Goal: Information Seeking & Learning: Learn about a topic

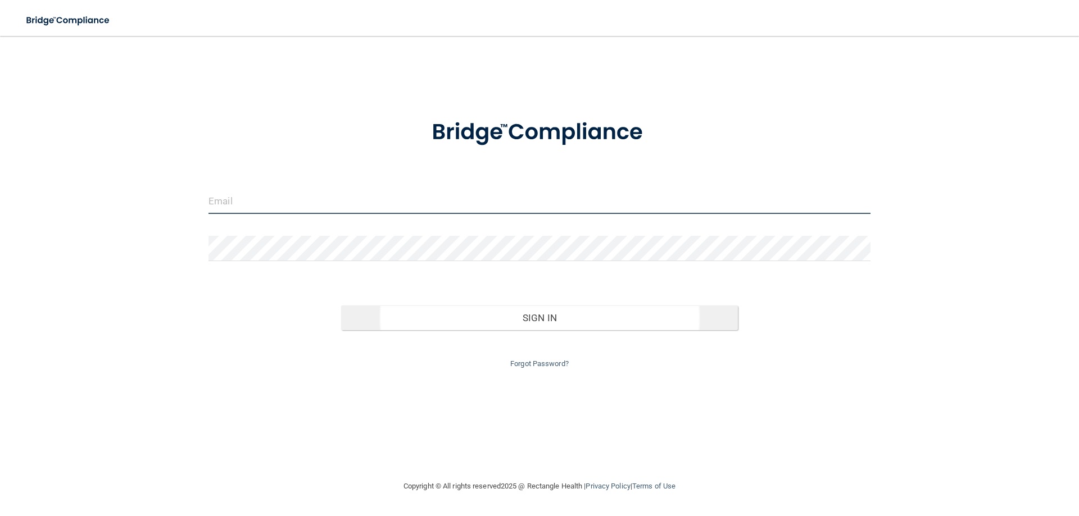
type input "[EMAIL_ADDRESS][DOMAIN_NAME]"
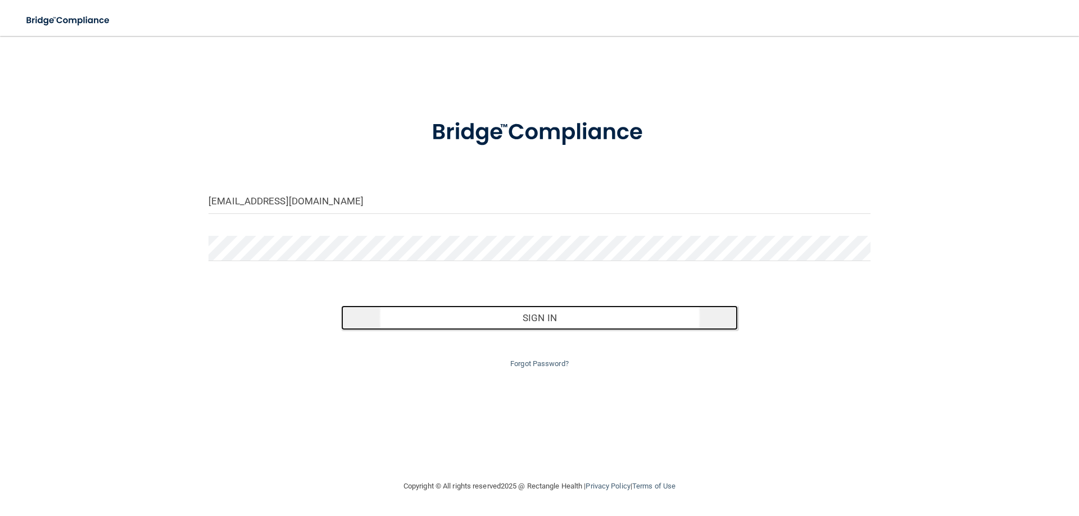
click at [576, 328] on button "Sign In" at bounding box center [539, 318] width 397 height 25
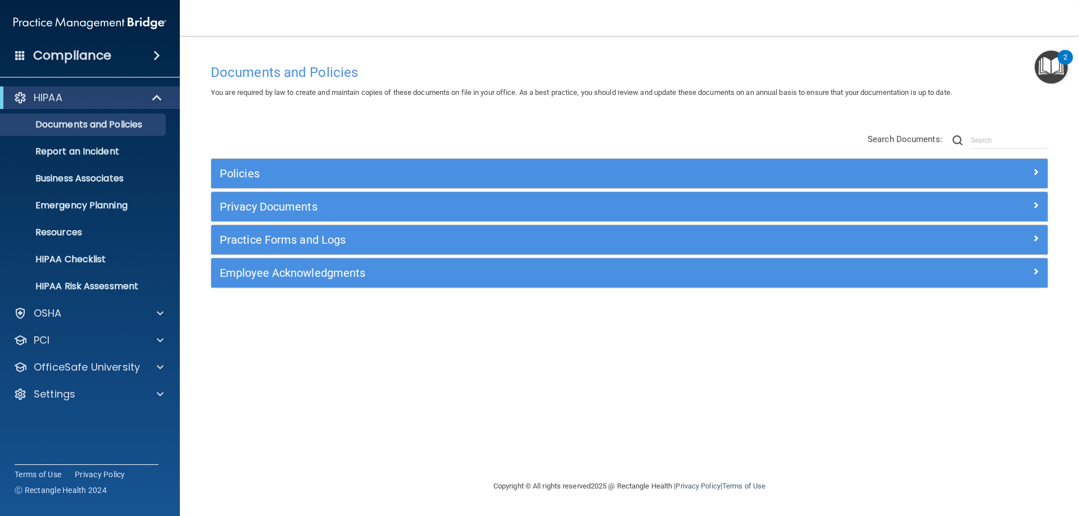
click at [105, 301] on div "HIPAA Documents and Policies Report an Incident Business Associates Emergency P…" at bounding box center [90, 248] width 180 height 333
click at [107, 314] on div "OSHA" at bounding box center [74, 313] width 139 height 13
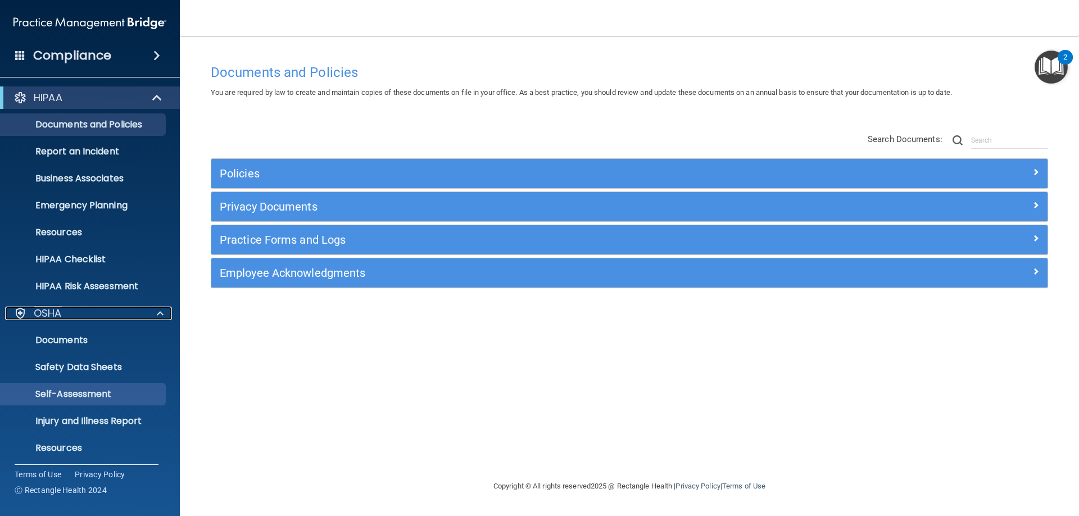
scroll to position [85, 0]
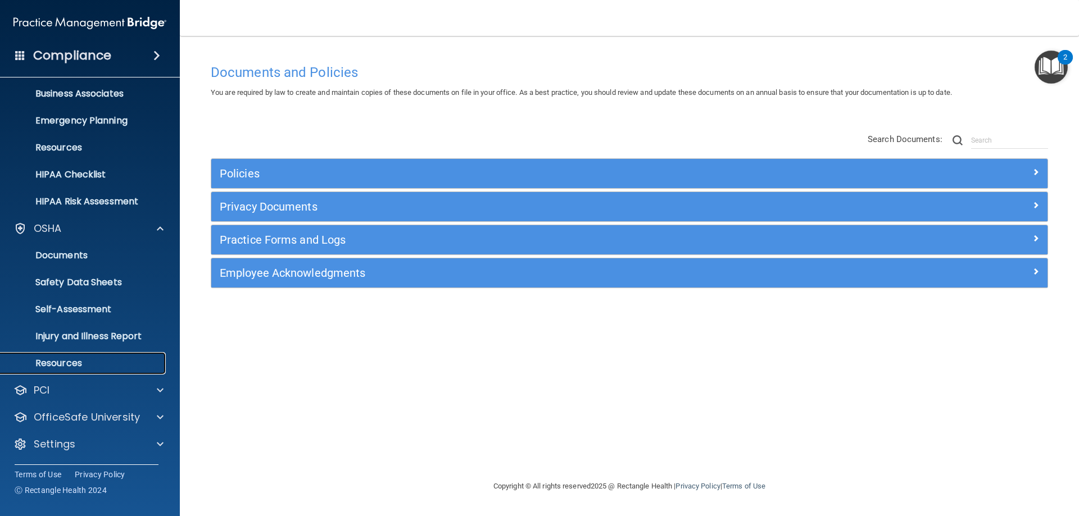
click at [46, 354] on link "Resources" at bounding box center [77, 363] width 177 height 22
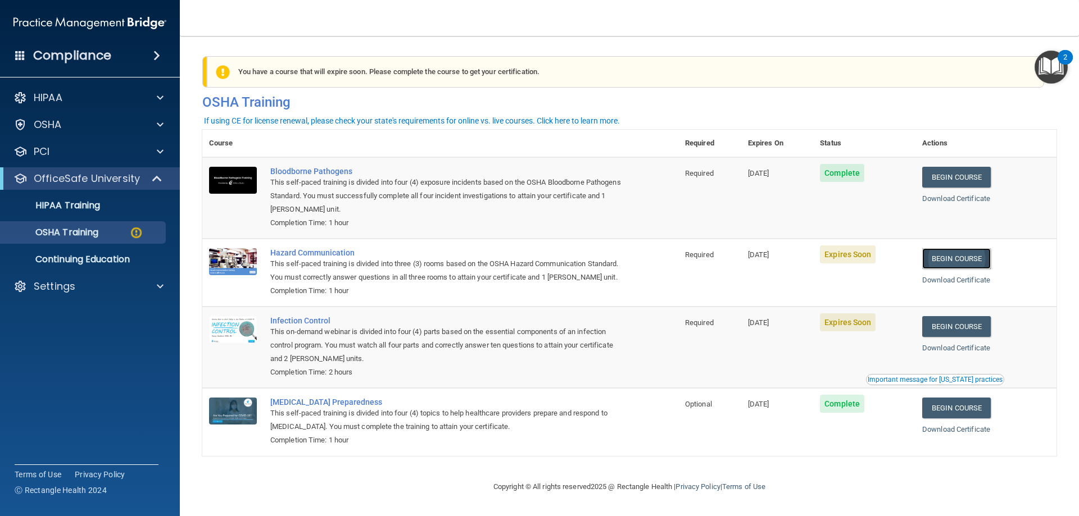
click at [963, 261] on link "Begin Course" at bounding box center [956, 258] width 69 height 21
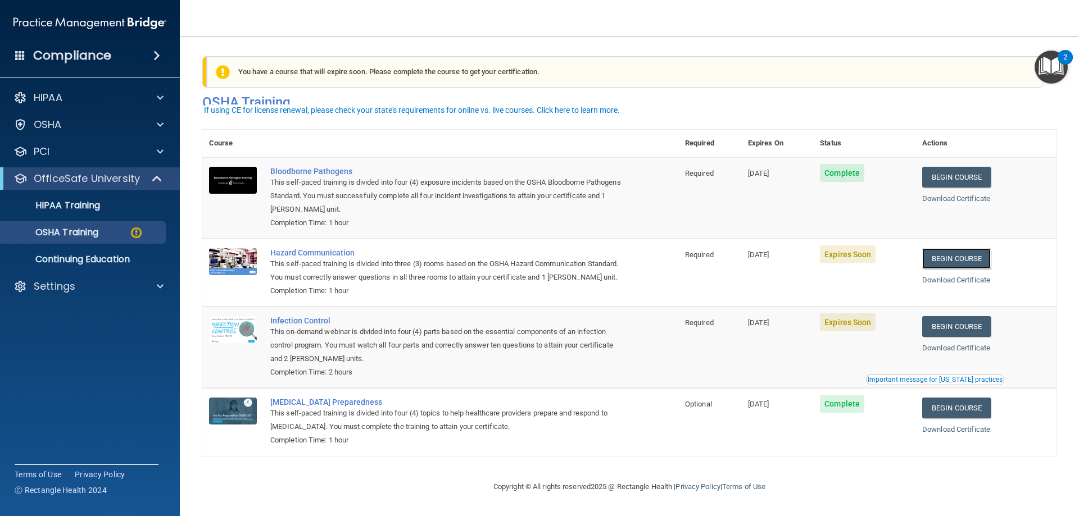
scroll to position [14, 0]
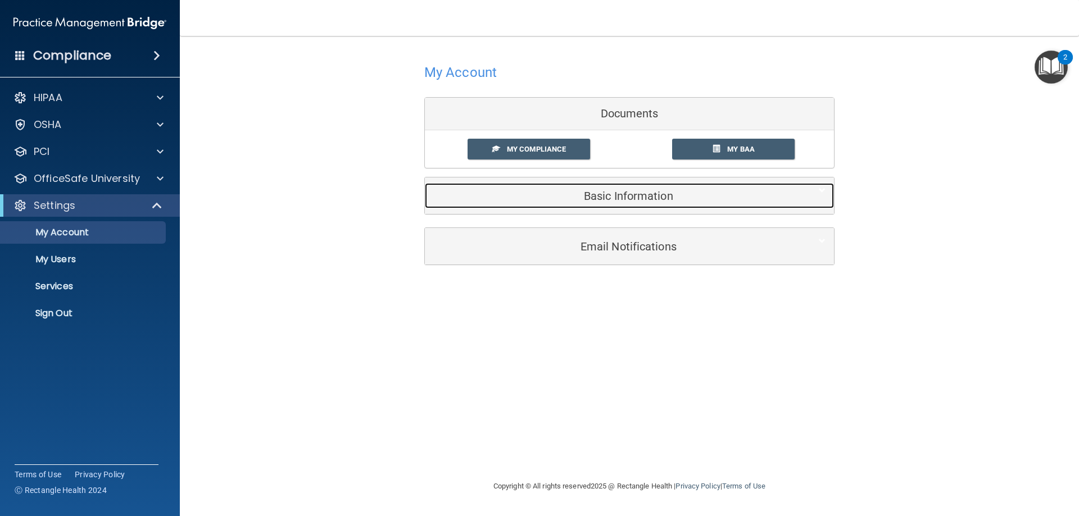
click at [604, 209] on div "Basic Information" at bounding box center [612, 195] width 375 height 25
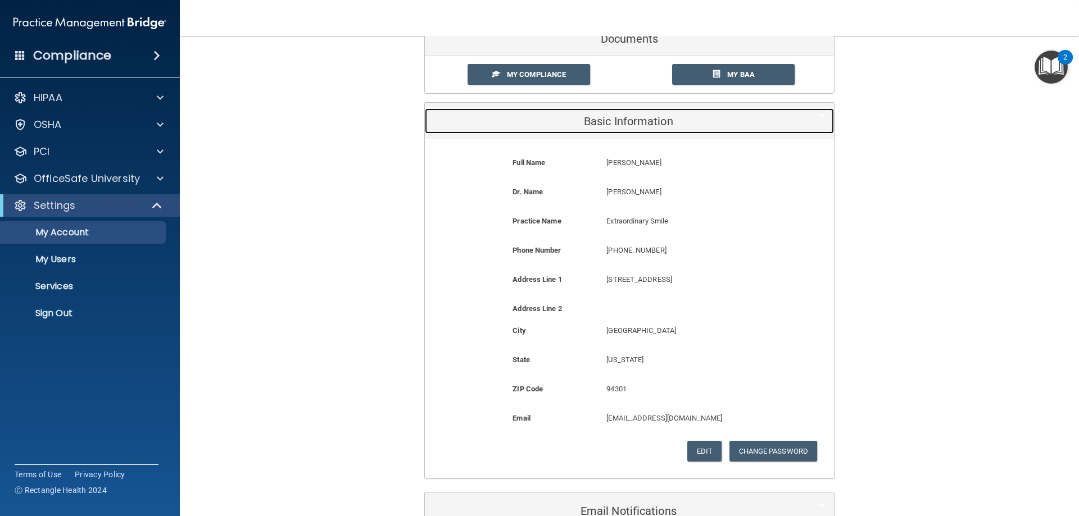
scroll to position [146, 0]
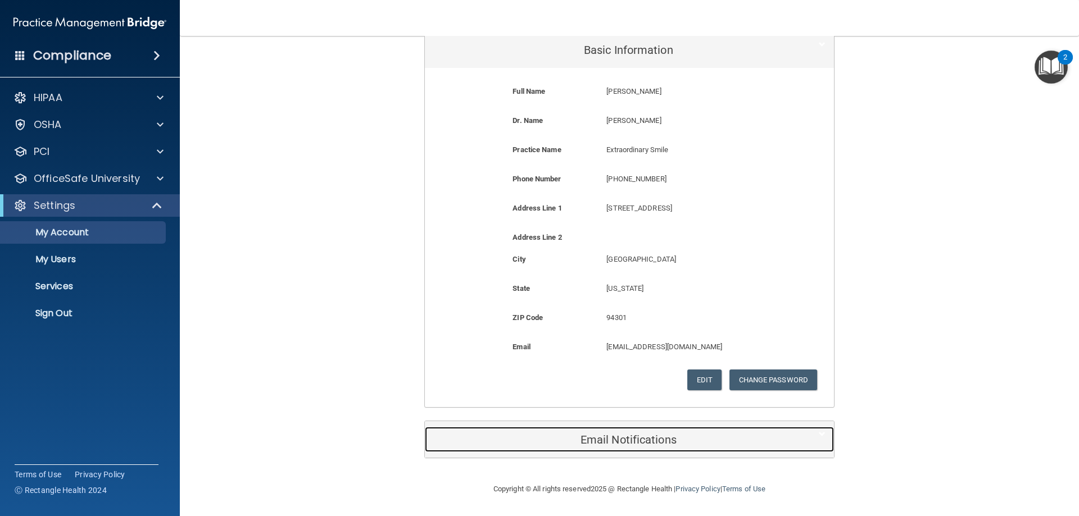
click at [631, 441] on h5 "Email Notifications" at bounding box center [612, 440] width 358 height 12
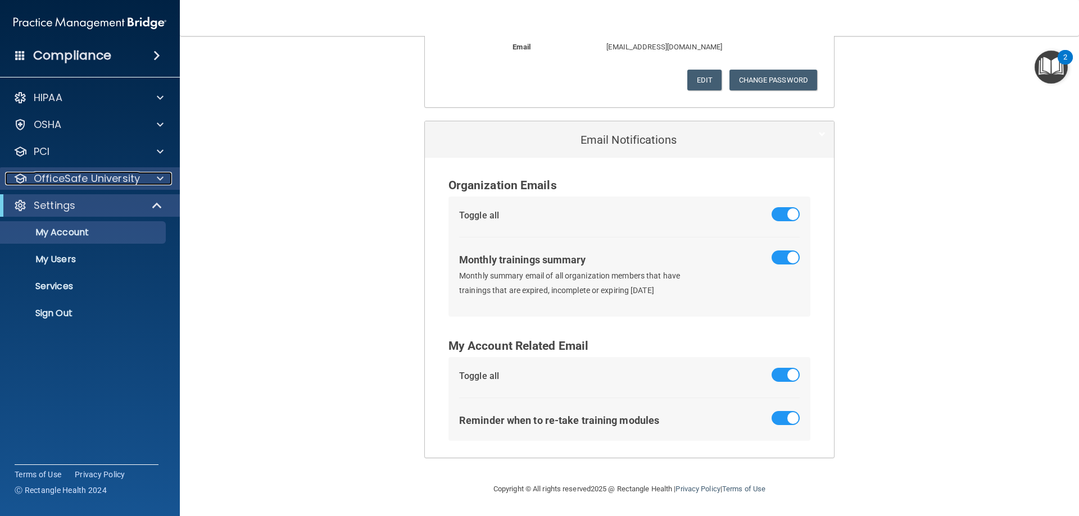
click at [67, 180] on p "OfficeSafe University" at bounding box center [87, 178] width 106 height 13
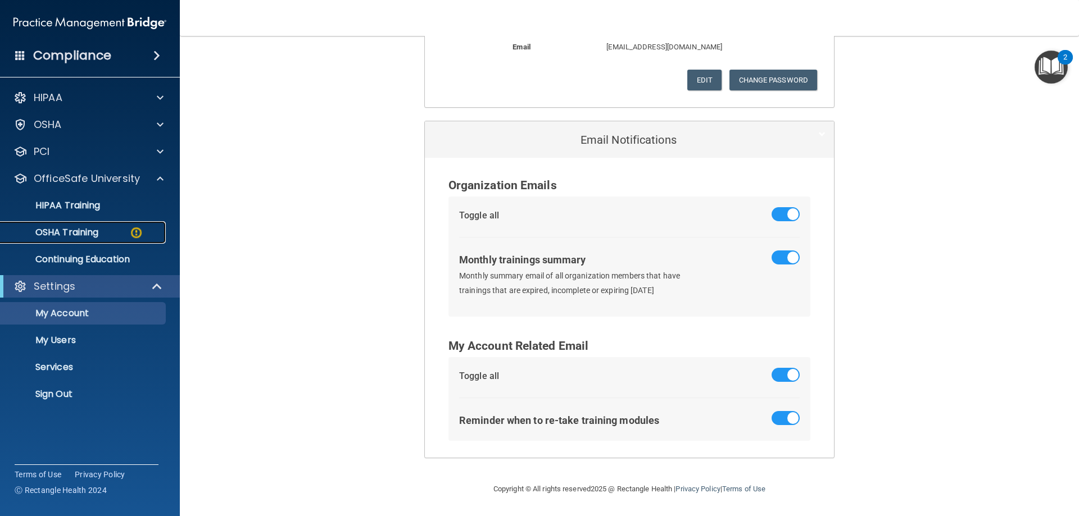
click at [79, 235] on p "OSHA Training" at bounding box center [52, 232] width 91 height 11
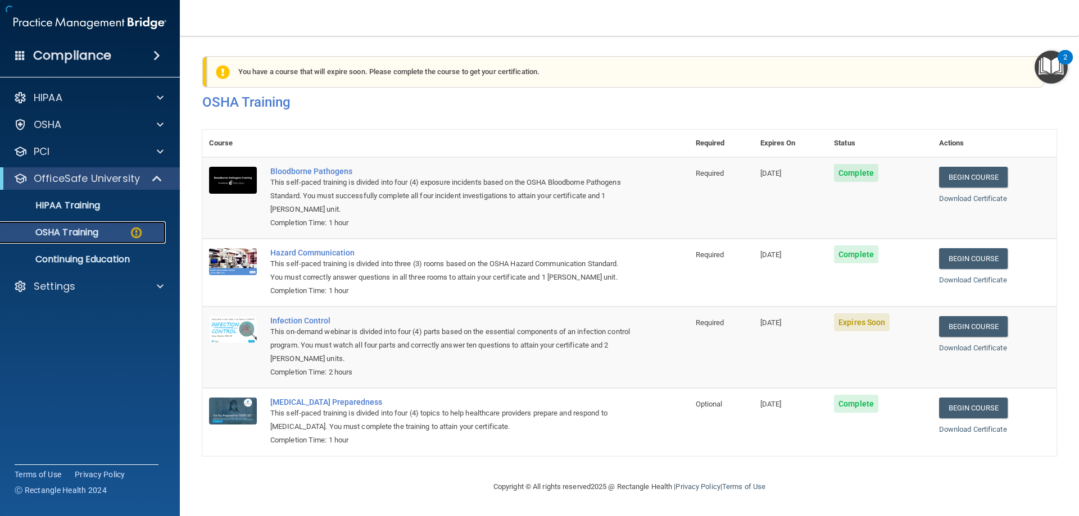
scroll to position [14, 0]
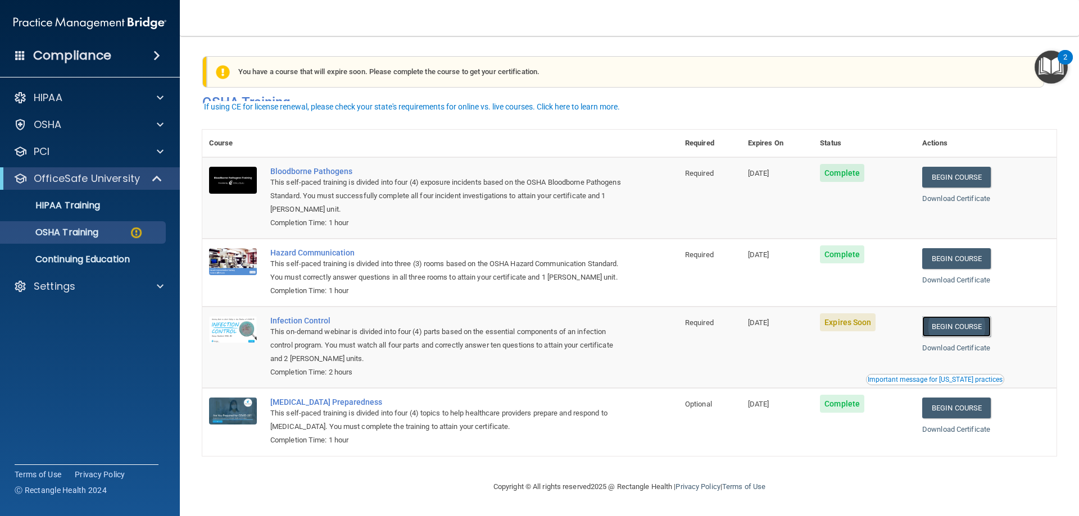
click at [942, 330] on link "Begin Course" at bounding box center [956, 326] width 69 height 21
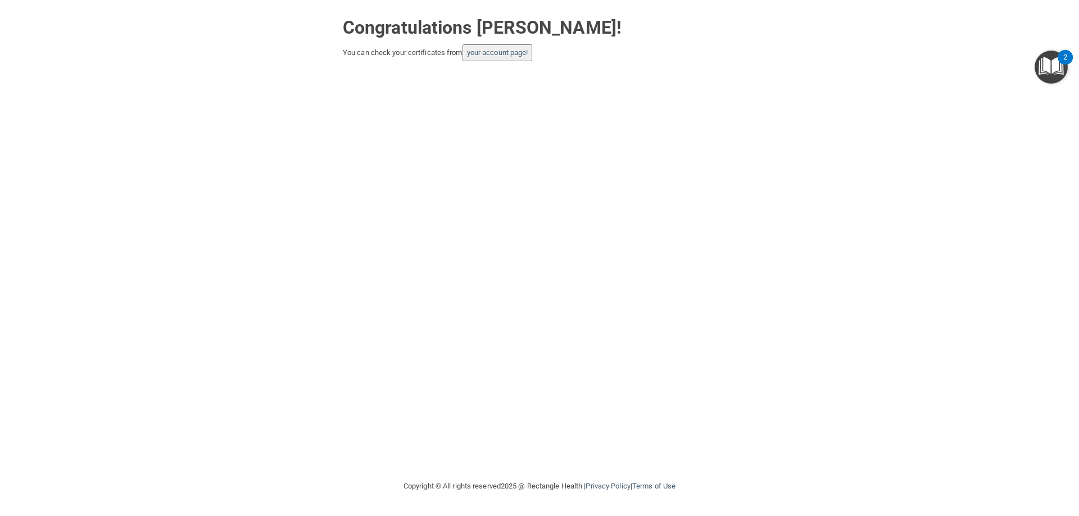
click at [504, 64] on div "Congratulations [PERSON_NAME]! You can check your certificates from your accoun…" at bounding box center [539, 239] width 1034 height 457
drag, startPoint x: 487, startPoint y: 55, endPoint x: 370, endPoint y: 4, distance: 127.6
click at [487, 55] on link "your account page!" at bounding box center [497, 52] width 61 height 8
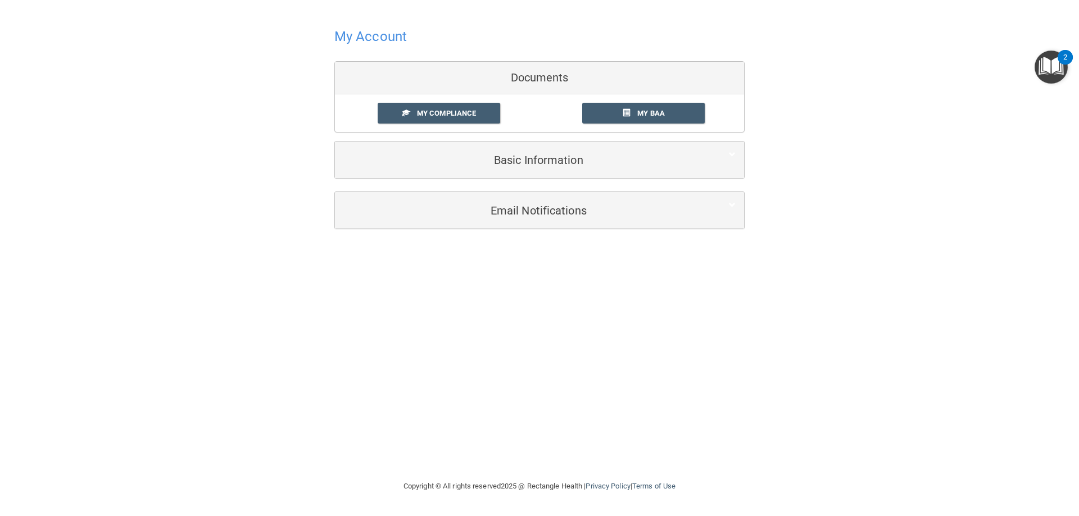
click at [374, 32] on h4 "My Account" at bounding box center [370, 36] width 73 height 15
click at [652, 108] on link "My BAA" at bounding box center [643, 113] width 123 height 21
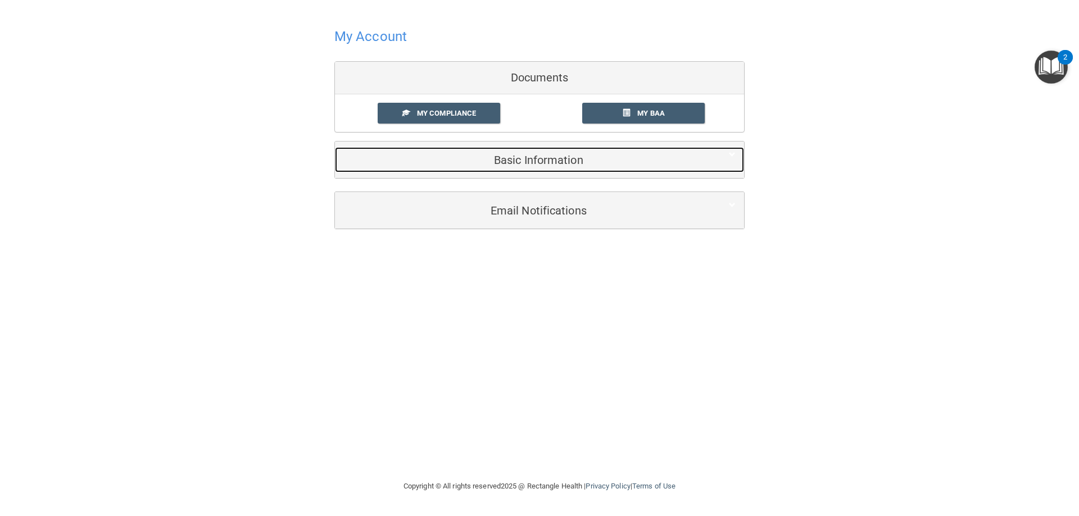
click at [500, 158] on h5 "Basic Information" at bounding box center [522, 160] width 358 height 12
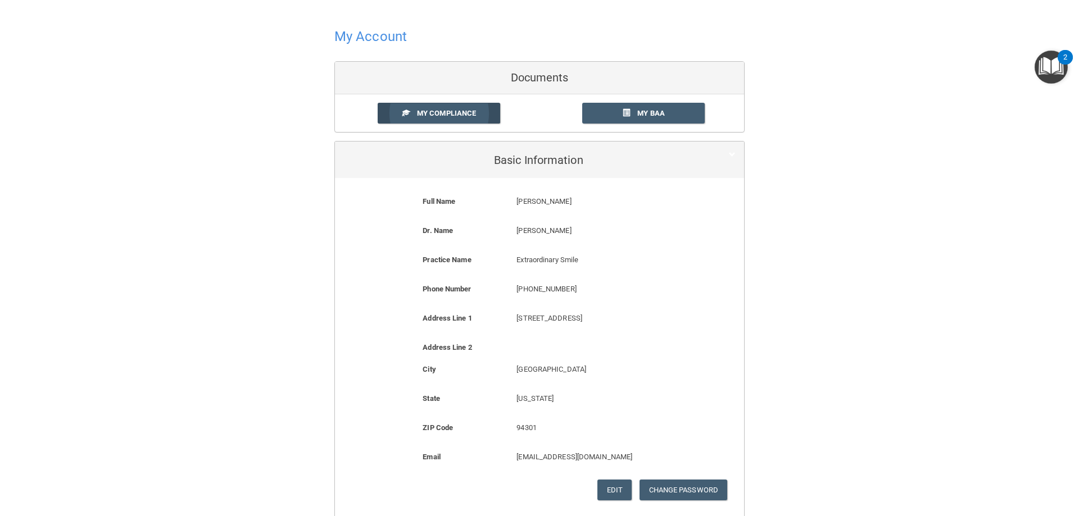
click at [433, 111] on span "My Compliance" at bounding box center [446, 113] width 59 height 8
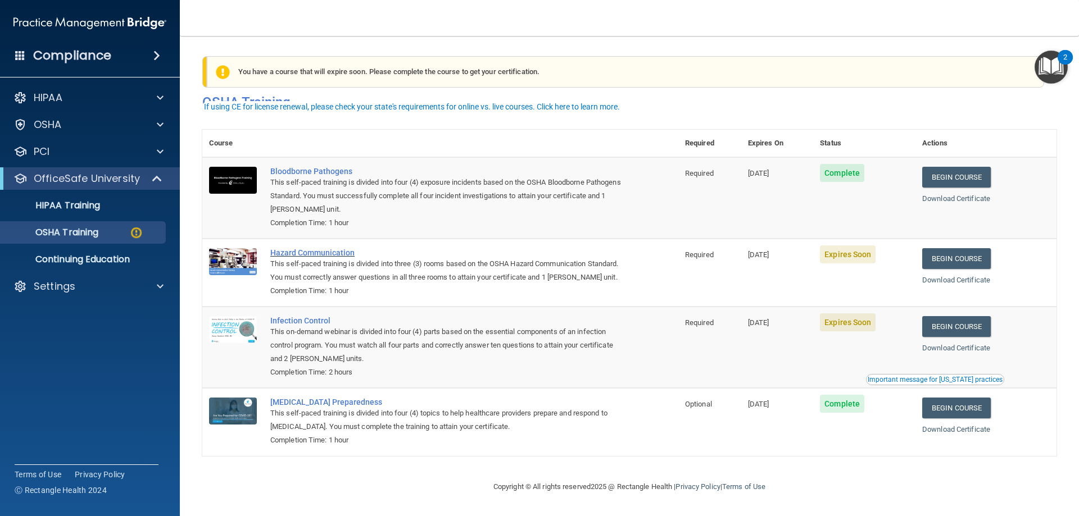
scroll to position [14, 0]
click at [108, 230] on div "OSHA Training" at bounding box center [83, 232] width 153 height 11
click at [90, 209] on p "HIPAA Training" at bounding box center [53, 205] width 93 height 11
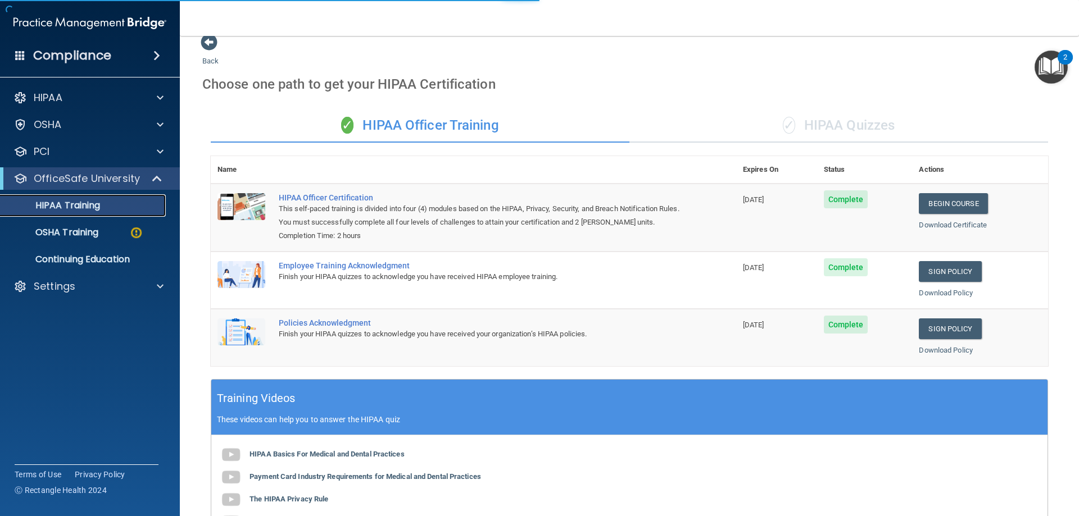
scroll to position [226, 0]
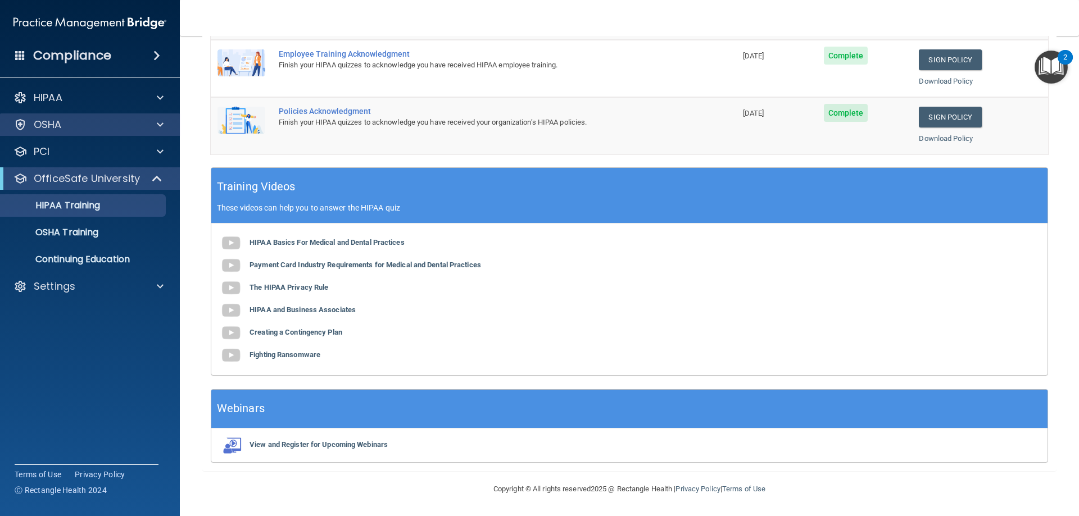
click at [99, 135] on div "OSHA" at bounding box center [90, 125] width 180 height 22
click at [102, 234] on div "OSHA Training" at bounding box center [83, 232] width 153 height 11
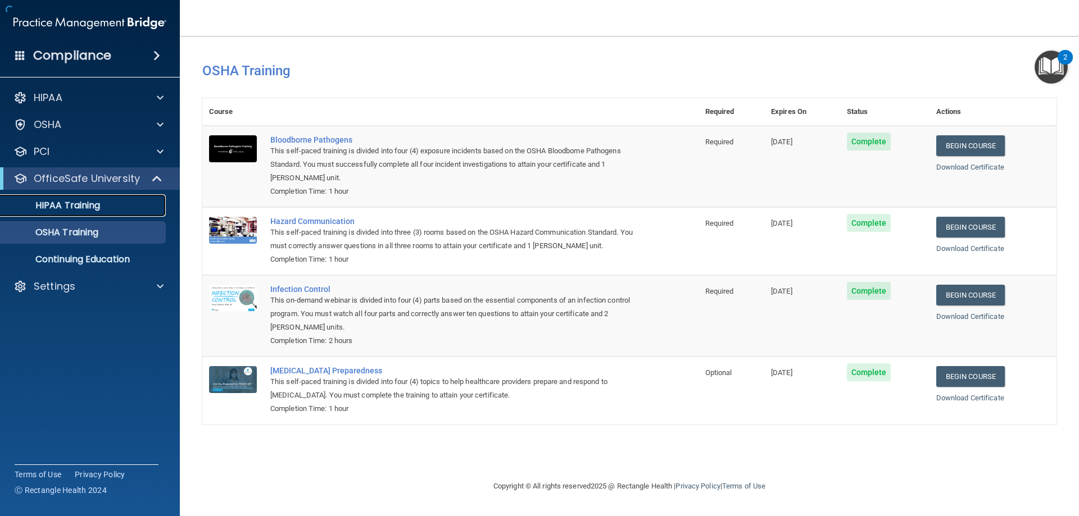
click at [89, 207] on p "HIPAA Training" at bounding box center [53, 205] width 93 height 11
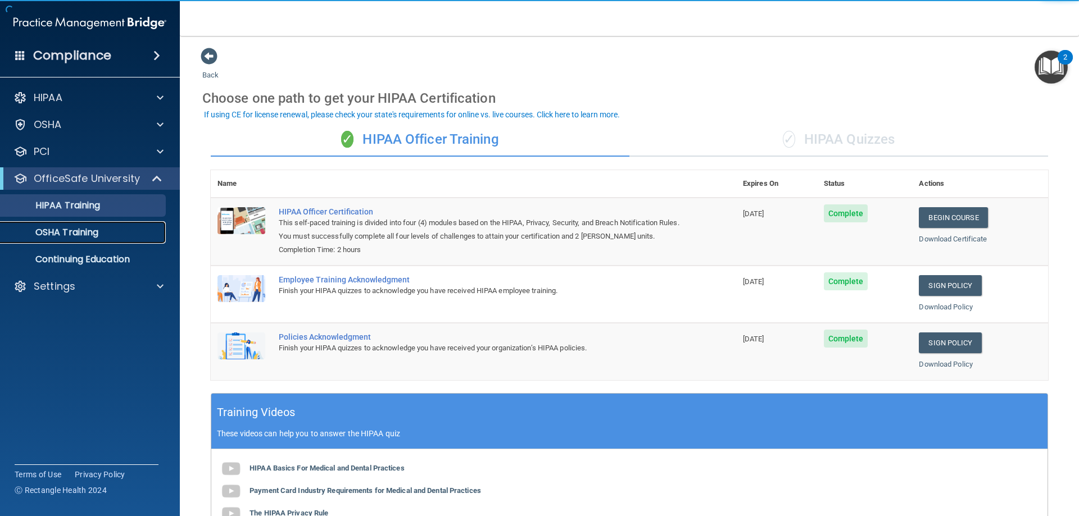
click at [87, 233] on p "OSHA Training" at bounding box center [52, 232] width 91 height 11
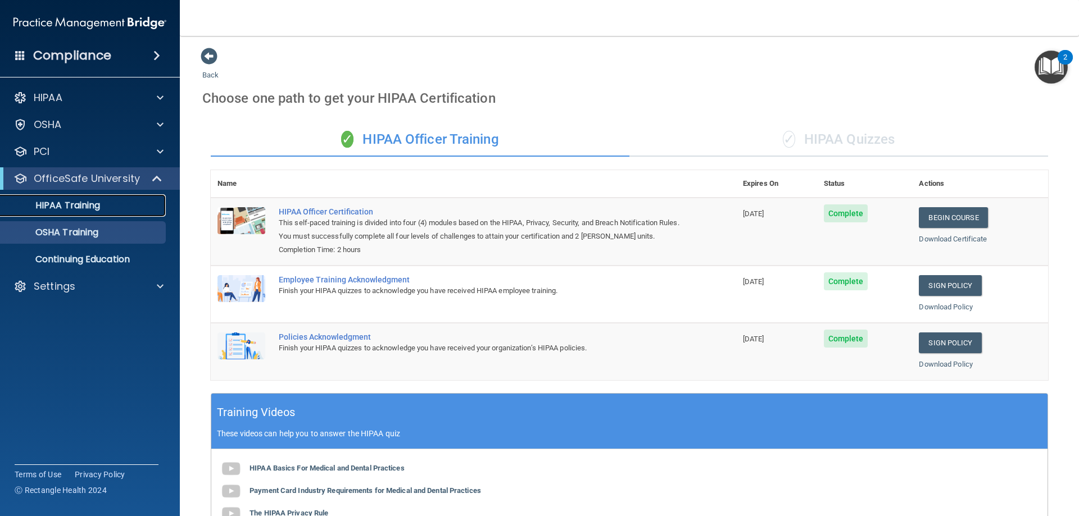
click at [85, 206] on p "HIPAA Training" at bounding box center [53, 205] width 93 height 11
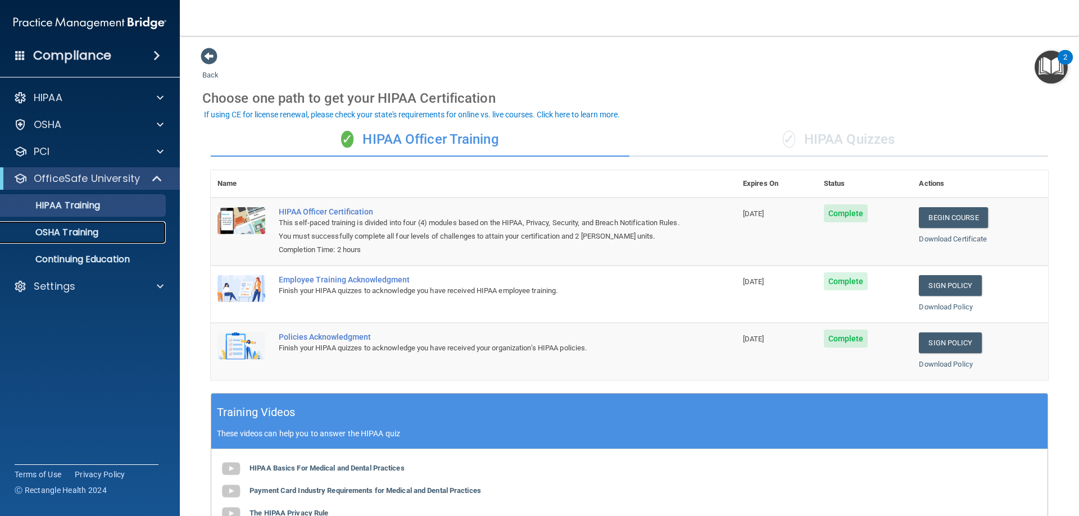
click at [47, 227] on p "OSHA Training" at bounding box center [52, 232] width 91 height 11
